Goal: Information Seeking & Learning: Learn about a topic

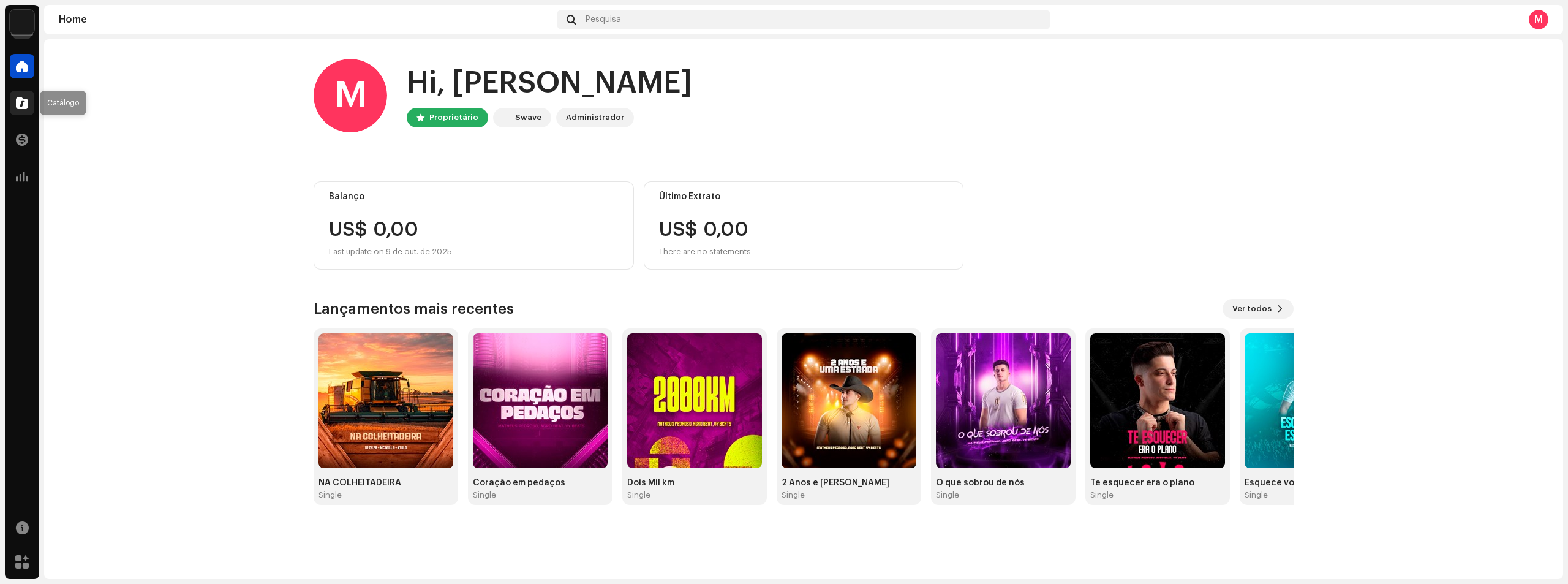
click at [27, 102] on span at bounding box center [21, 103] width 12 height 10
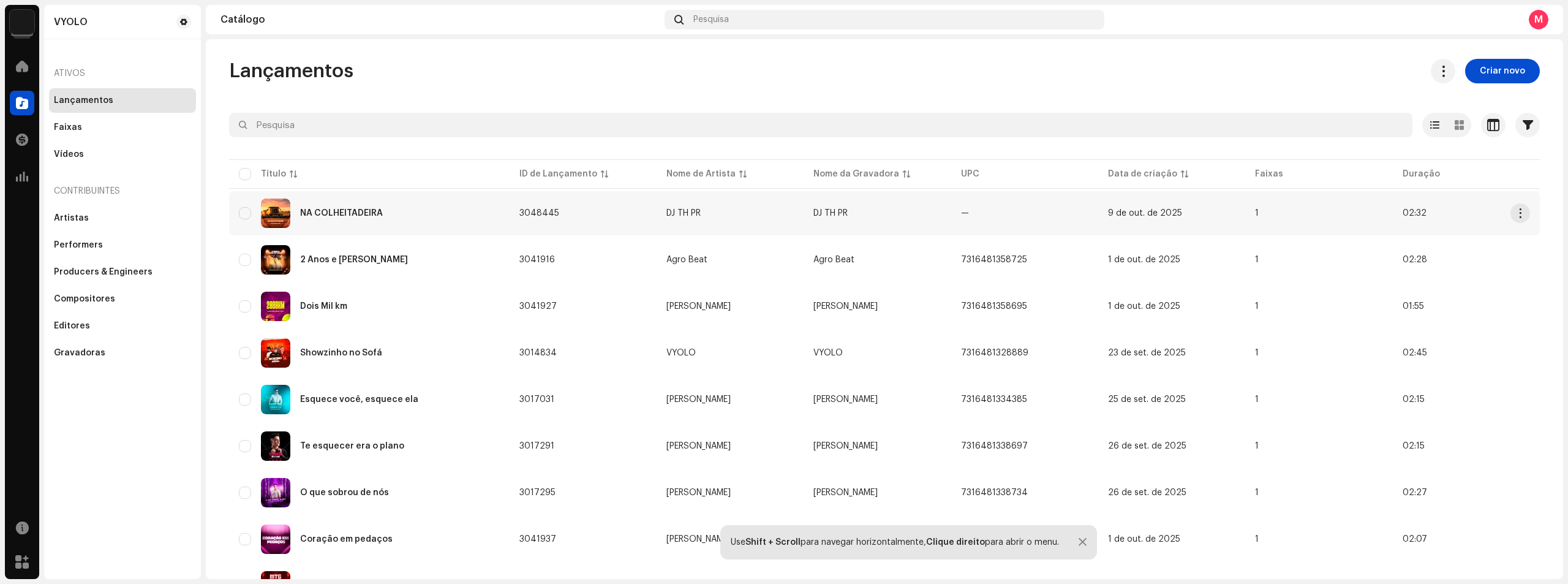
click at [1124, 216] on span "9 de out. de 2025" at bounding box center [1145, 213] width 74 height 9
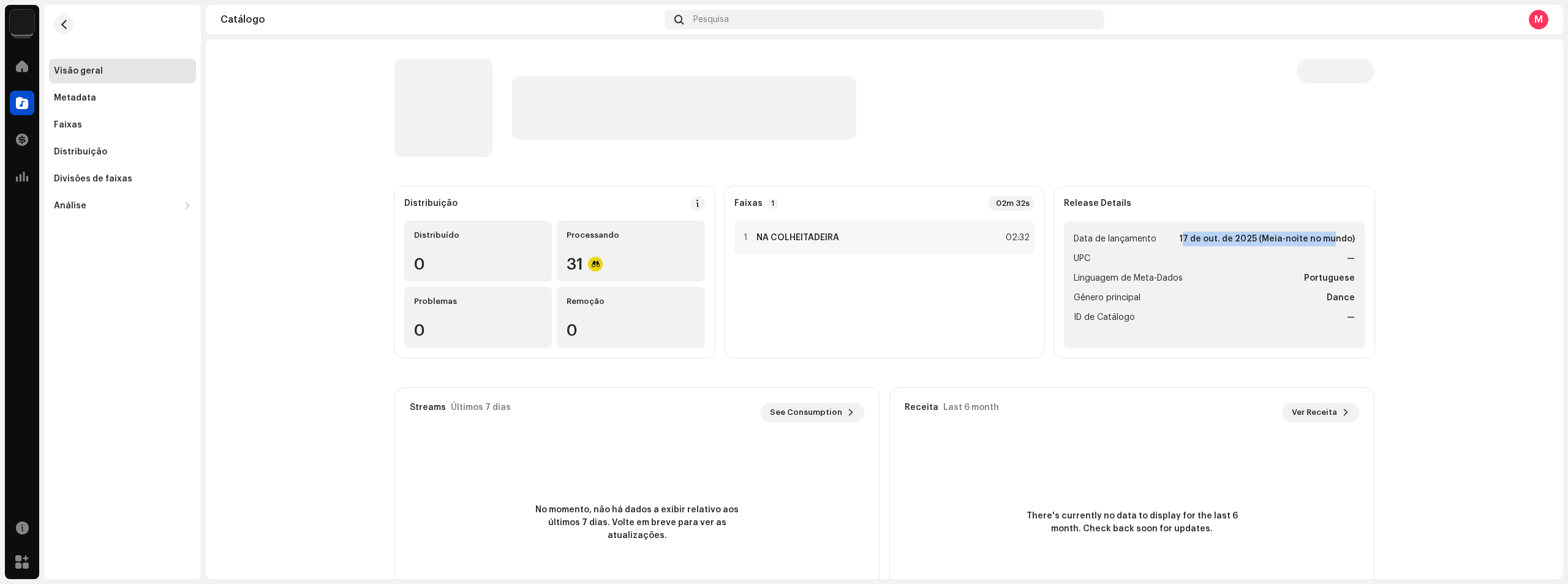
drag, startPoint x: 1173, startPoint y: 241, endPoint x: 1327, endPoint y: 231, distance: 154.3
click at [1327, 231] on li "Data de lançamento [DATE] (Meia-noite no mundo)" at bounding box center [1214, 239] width 281 height 15
click at [1327, 231] on strong "17 de out. de 2025 (Meia-noite no mundo)" at bounding box center [1267, 239] width 176 height 15
drag, startPoint x: 1339, startPoint y: 241, endPoint x: 1112, endPoint y: 239, distance: 227.0
click at [1112, 239] on li "Data de lançamento [DATE] (Meia-noite no mundo)" at bounding box center [1214, 239] width 281 height 15
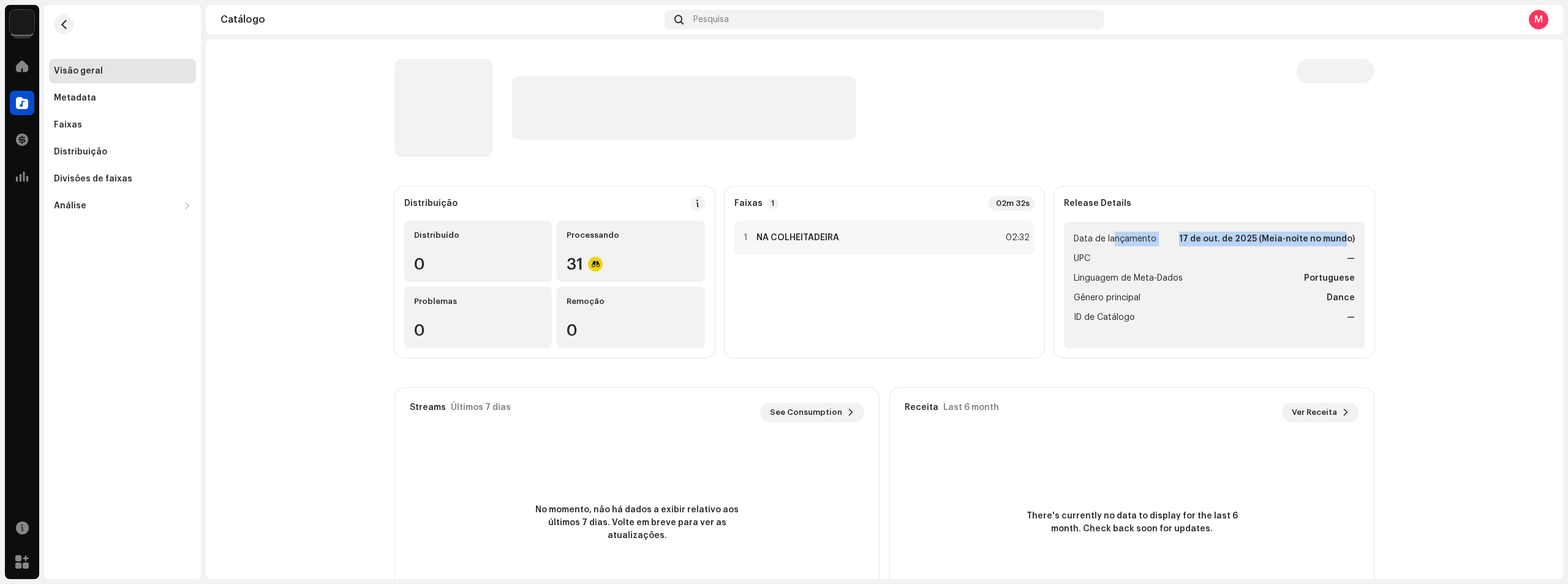
click at [1209, 247] on ul "Data de lançamento [DATE] (Meia-noite no mundo) UPC — Linguagem de Meta-Dados P…" at bounding box center [1214, 284] width 300 height 126
